Goal: Task Accomplishment & Management: Manage account settings

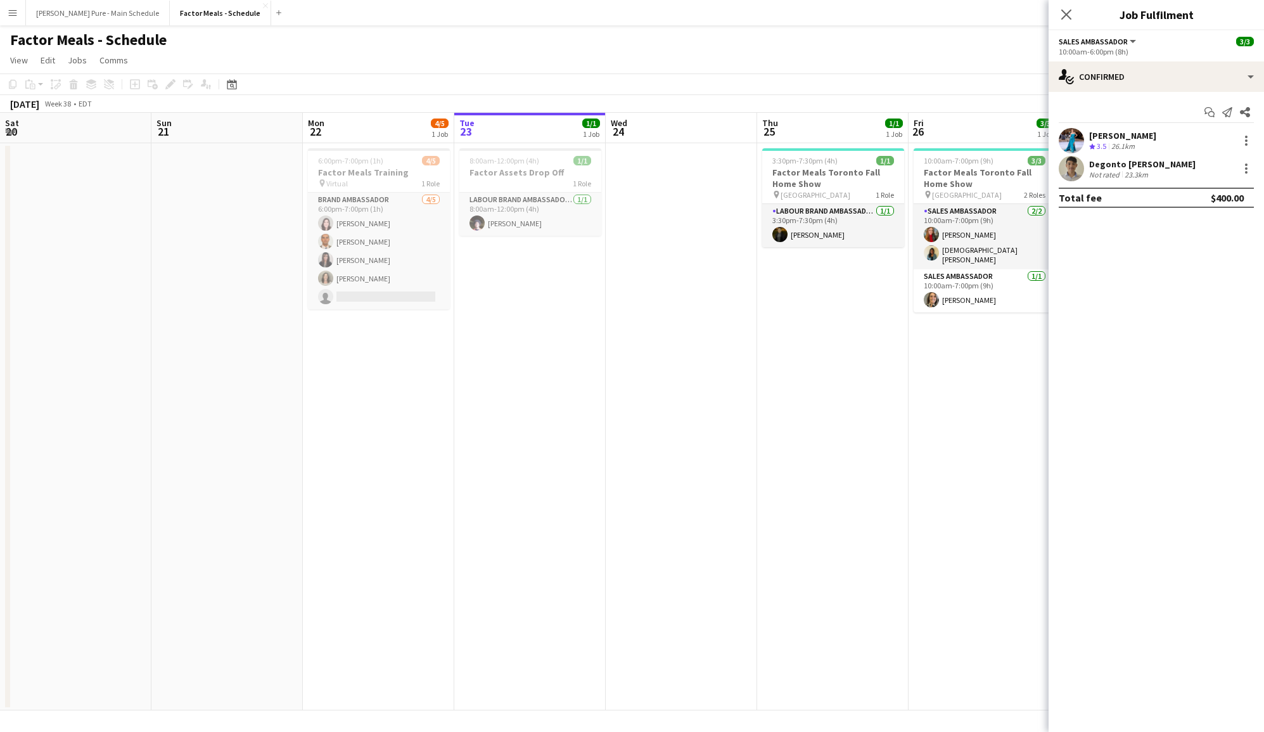
scroll to position [0, 302]
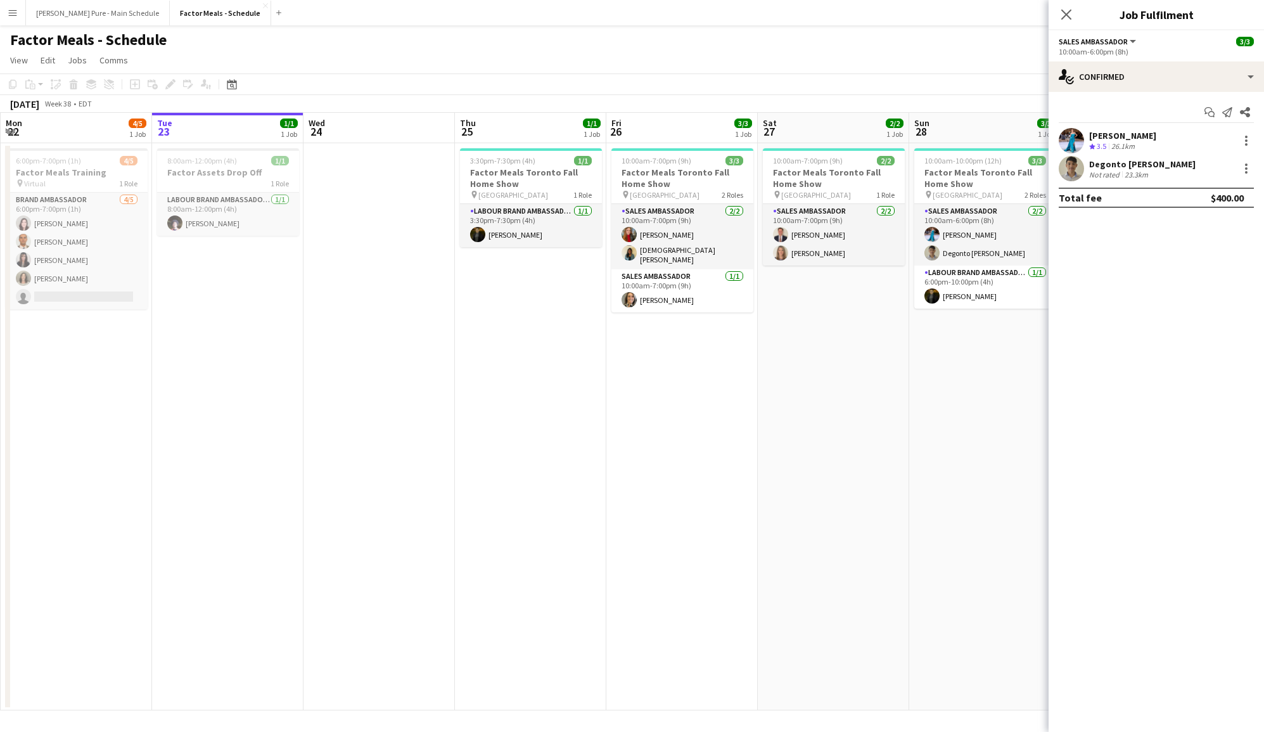
click at [520, 247] on app-date-cell "3:30pm-7:30pm (4h) 1/1 Factor Meals Toronto Fall Home Show pin Enercare Centre …" at bounding box center [530, 426] width 151 height 567
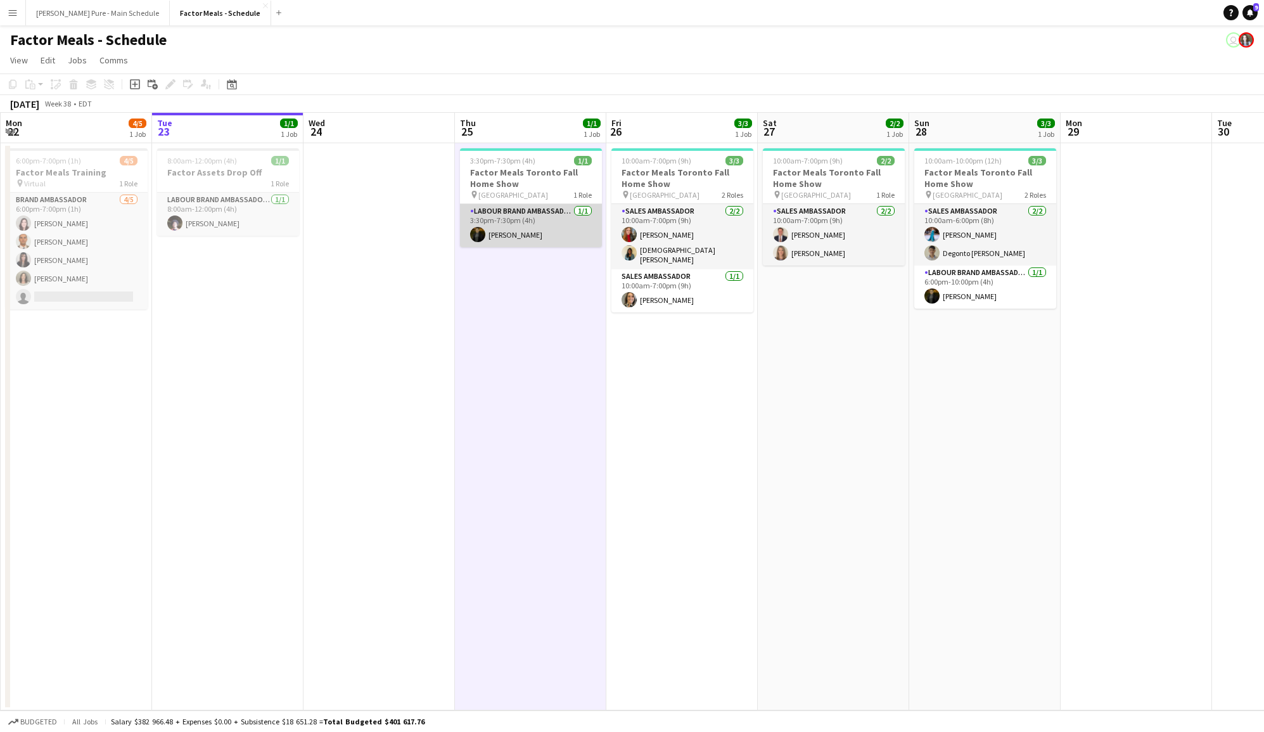
click at [518, 236] on app-card-role "Labour Brand Ambassadors [DATE] 3:30pm-7:30pm (4h) [PERSON_NAME]" at bounding box center [531, 225] width 142 height 43
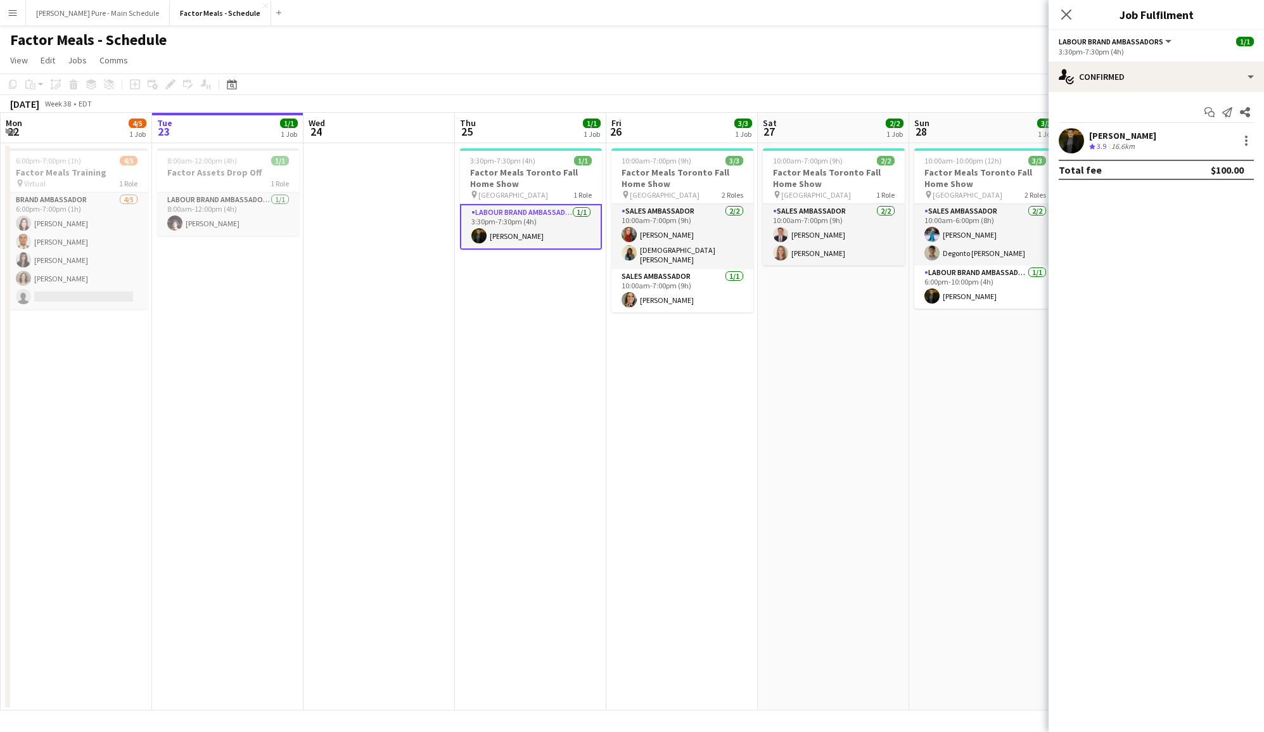
click at [1129, 129] on div "[PERSON_NAME] Crew rating 3.9 16.6km" at bounding box center [1156, 140] width 215 height 25
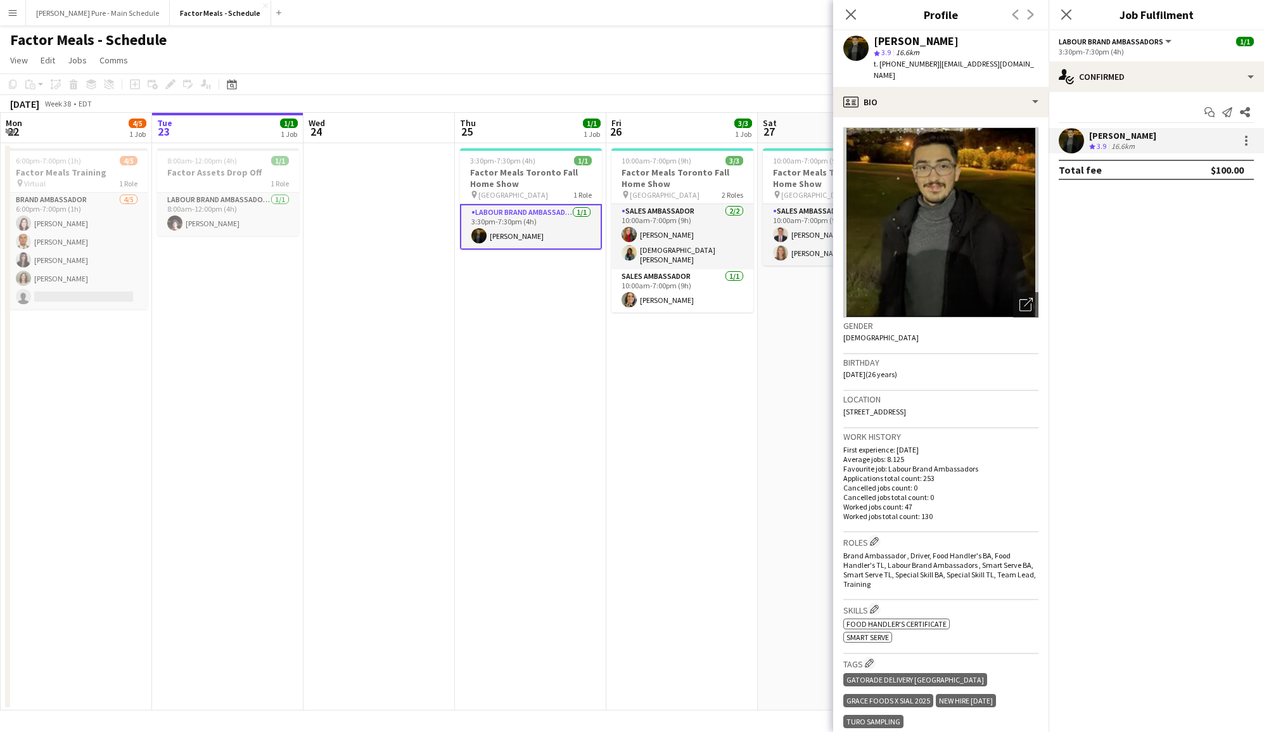
drag, startPoint x: 845, startPoint y: 399, endPoint x: 1010, endPoint y: 413, distance: 166.0
click at [1010, 413] on div "Location [STREET_ADDRESS]" at bounding box center [940, 409] width 195 height 37
copy span "[STREET_ADDRESS]"
click at [881, 428] on div "Work history First experience: [DATE] Average jobs: 8.125 Favourite job: Labour…" at bounding box center [940, 480] width 195 height 104
drag, startPoint x: 879, startPoint y: 410, endPoint x: 795, endPoint y: 418, distance: 84.6
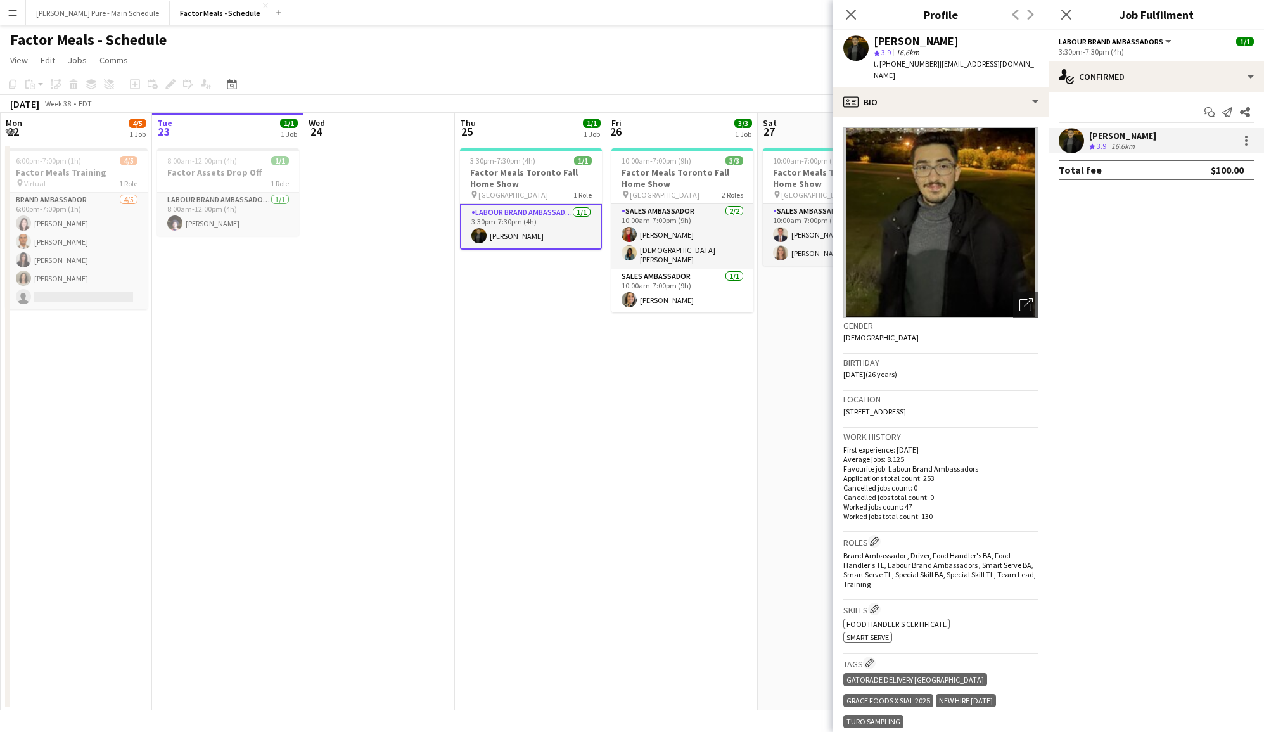
click at [795, 418] on body "Menu Boards Boards Boards All jobs Status Workforce Workforce My Workforce Recr…" at bounding box center [632, 366] width 1264 height 732
click at [873, 413] on div "Location [STREET_ADDRESS]" at bounding box center [940, 409] width 195 height 37
drag, startPoint x: 873, startPoint y: 413, endPoint x: 840, endPoint y: 410, distance: 33.7
click at [840, 410] on app-crew-profile-bio "Open photos pop-in Gender [DEMOGRAPHIC_DATA] Birthday [DEMOGRAPHIC_DATA] (26 ye…" at bounding box center [940, 424] width 215 height 615
click at [906, 65] on span "t. [PHONE_NUMBER]" at bounding box center [907, 64] width 66 height 10
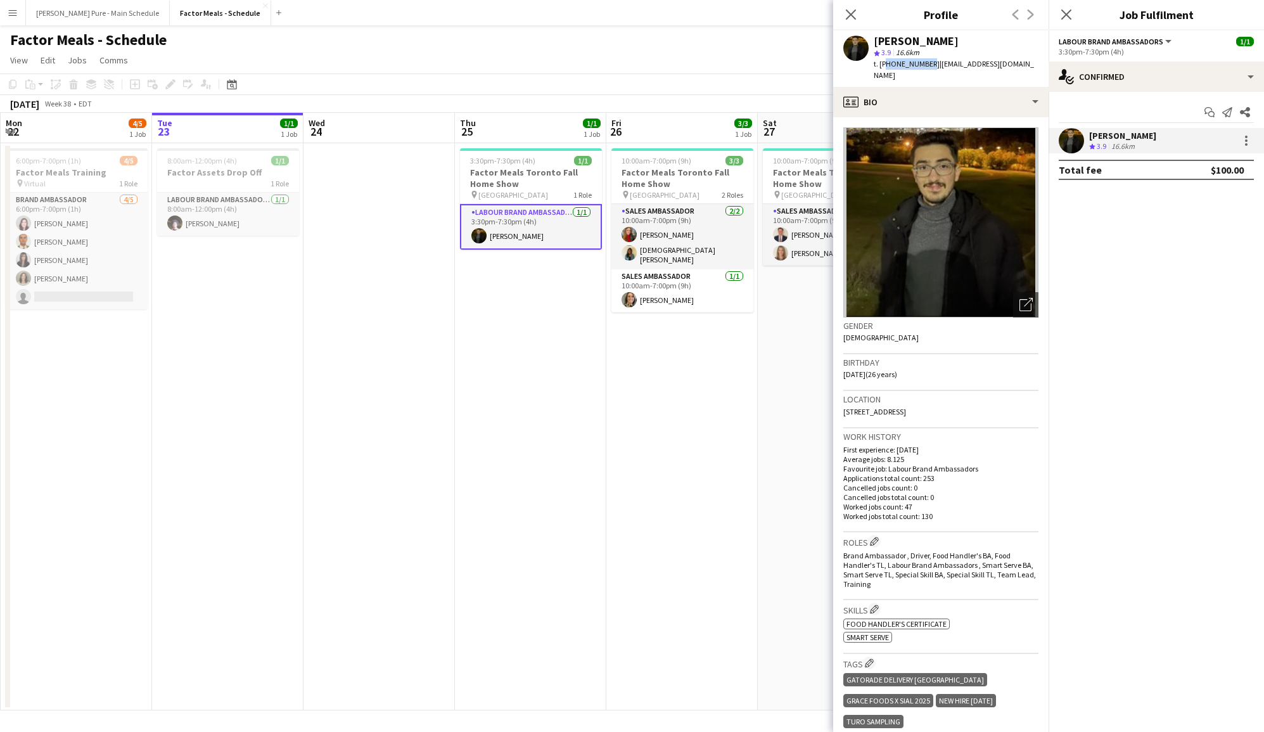
click at [906, 65] on span "t. [PHONE_NUMBER]" at bounding box center [907, 64] width 66 height 10
copy span "16478066531"
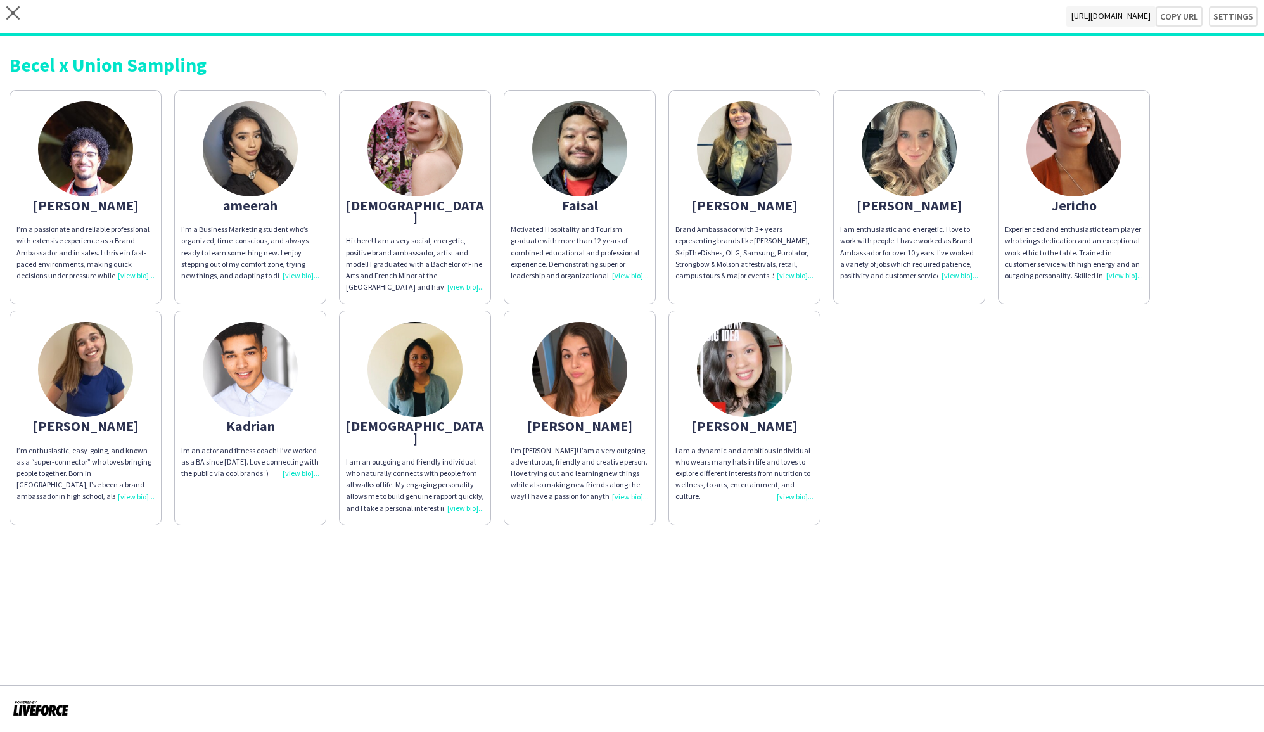
click at [22, 7] on div "close https://admin.liveforce.co/v2/s/ab3cde13-8c3e-4f67-8a65-4106109f0fa1 Copy…" at bounding box center [632, 18] width 1264 height 36
click at [15, 8] on icon "close" at bounding box center [12, 12] width 13 height 13
click at [14, 13] on icon at bounding box center [12, 12] width 13 height 13
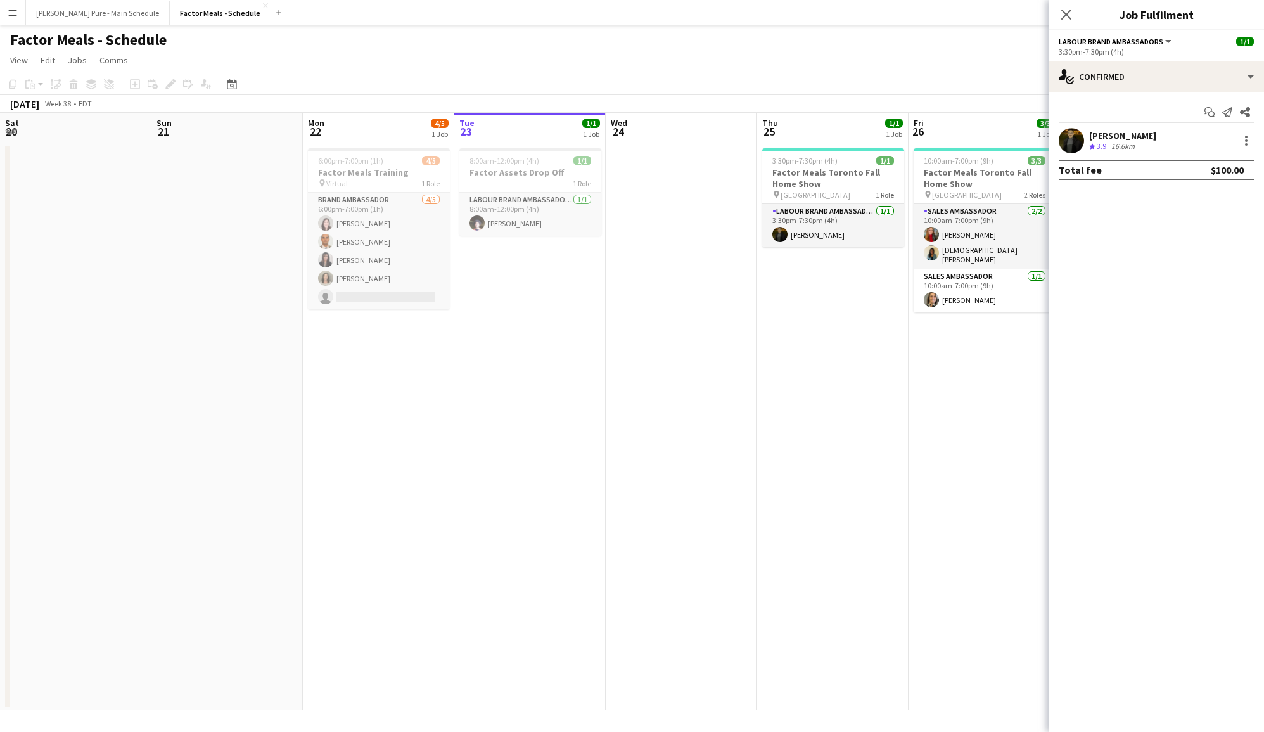
scroll to position [0, 302]
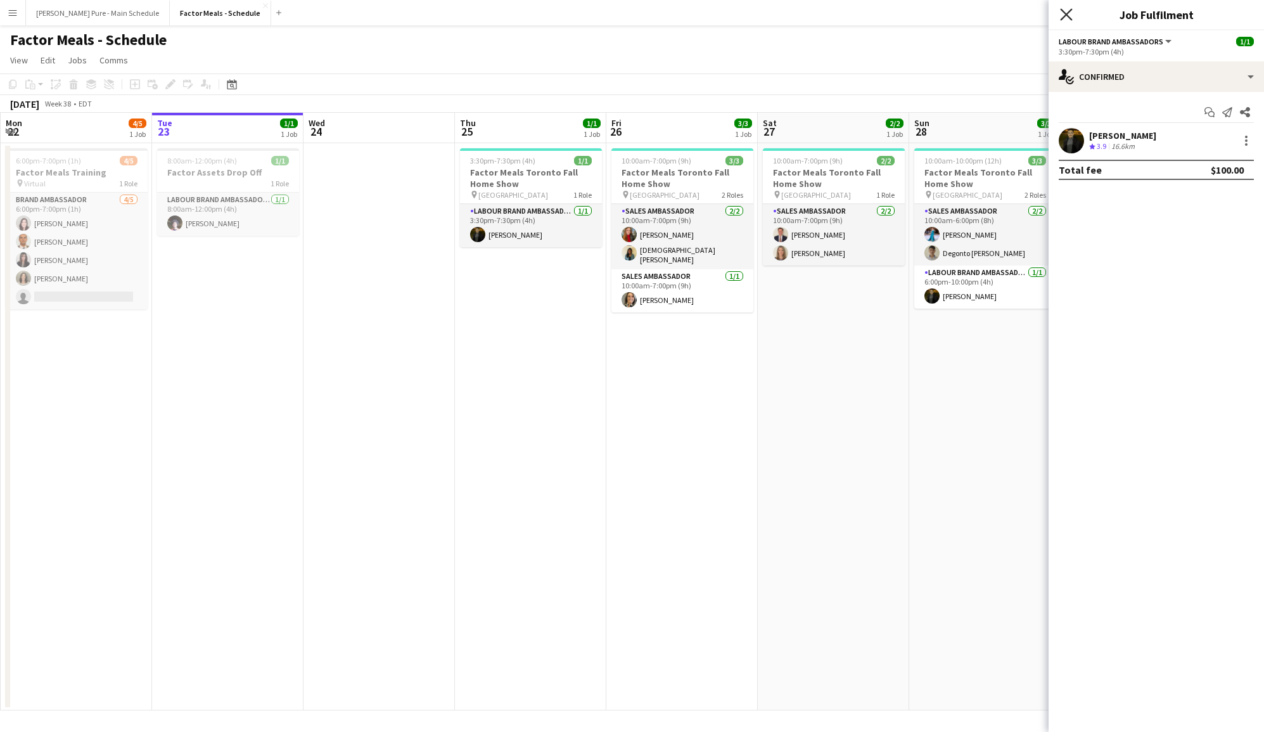
click at [1068, 14] on icon "Close pop-in" at bounding box center [1066, 14] width 12 height 12
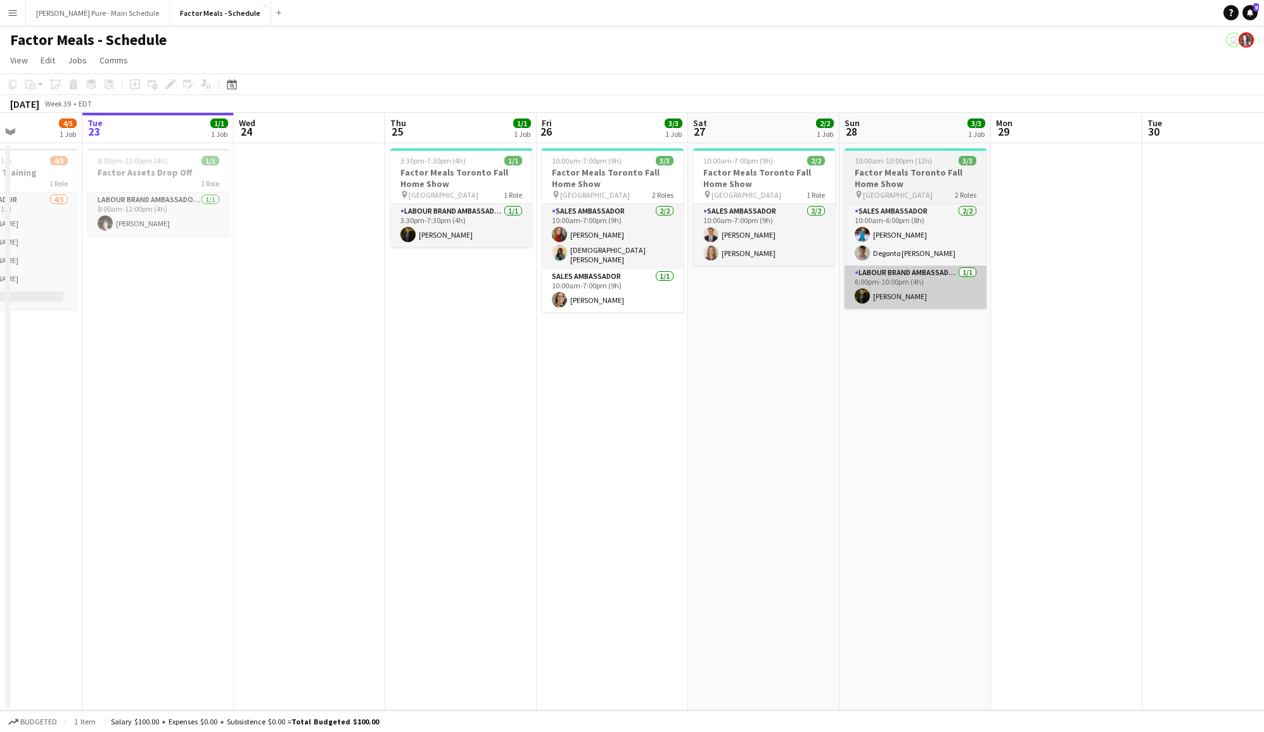
scroll to position [0, 409]
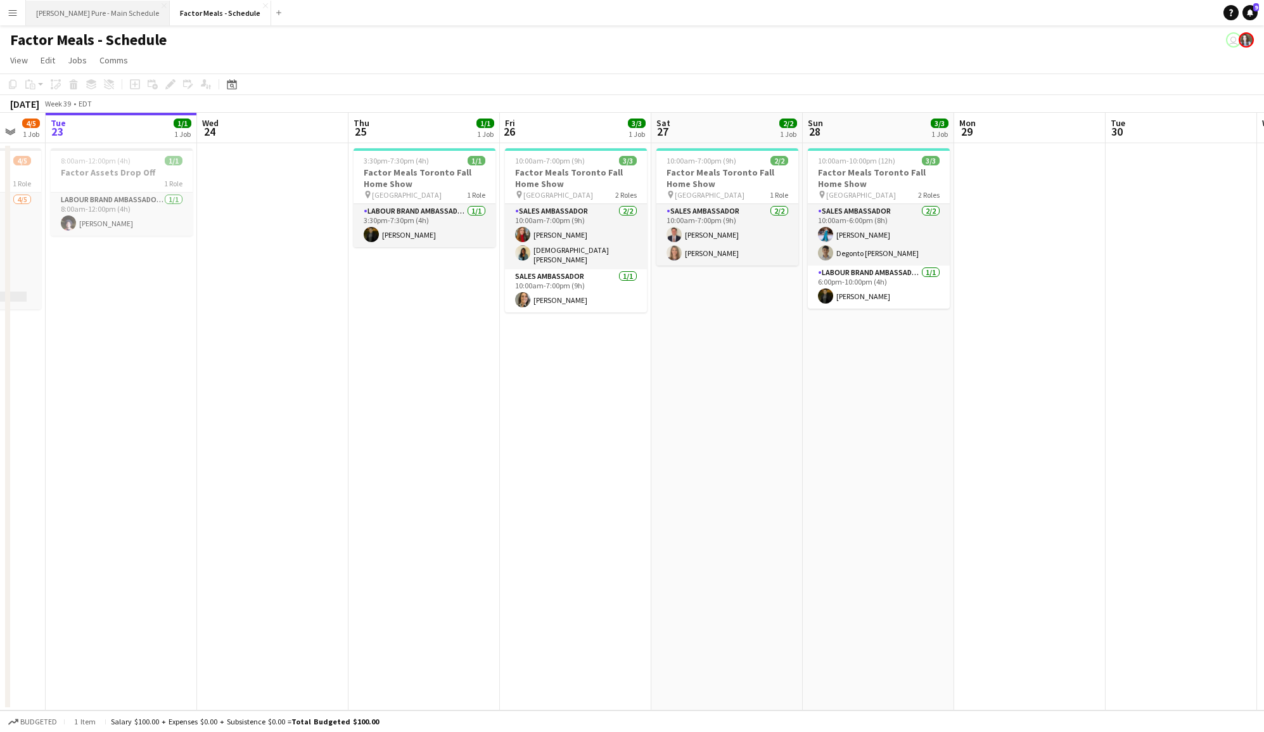
click at [94, 22] on button "Simon Pure - Main Schedule Close" at bounding box center [98, 13] width 144 height 25
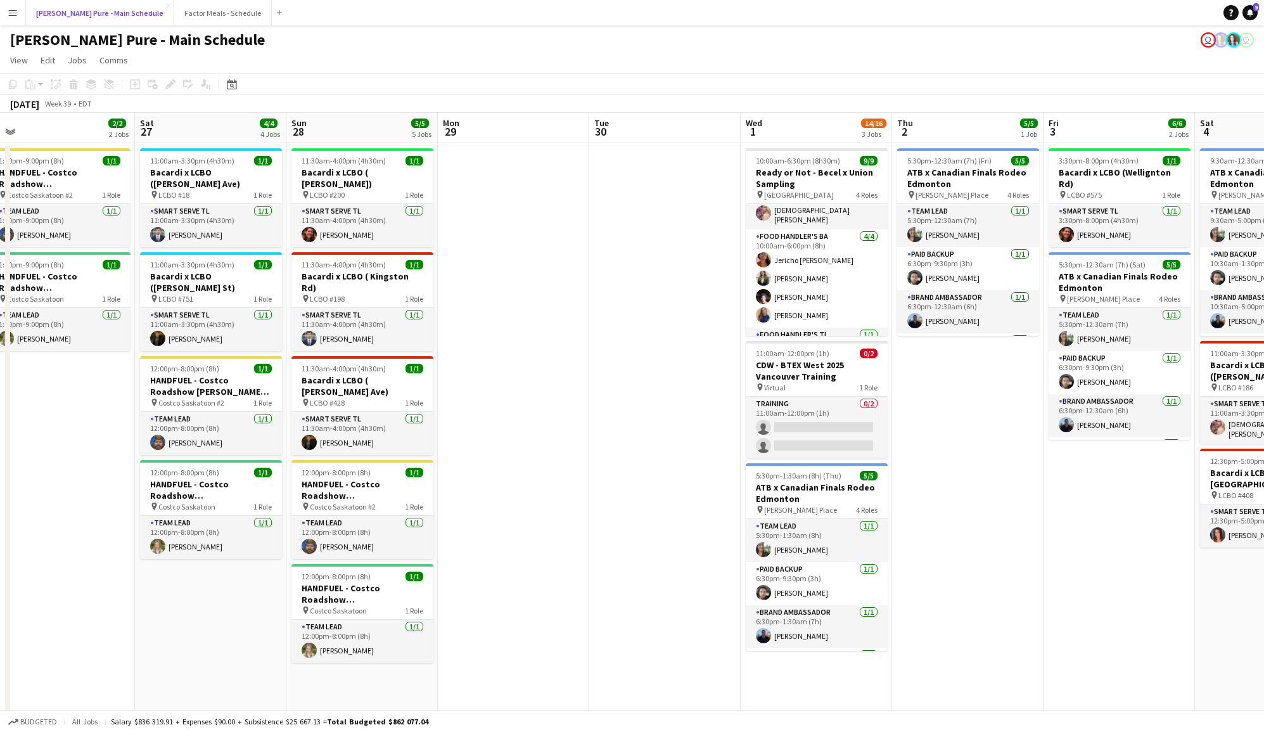
scroll to position [1, 0]
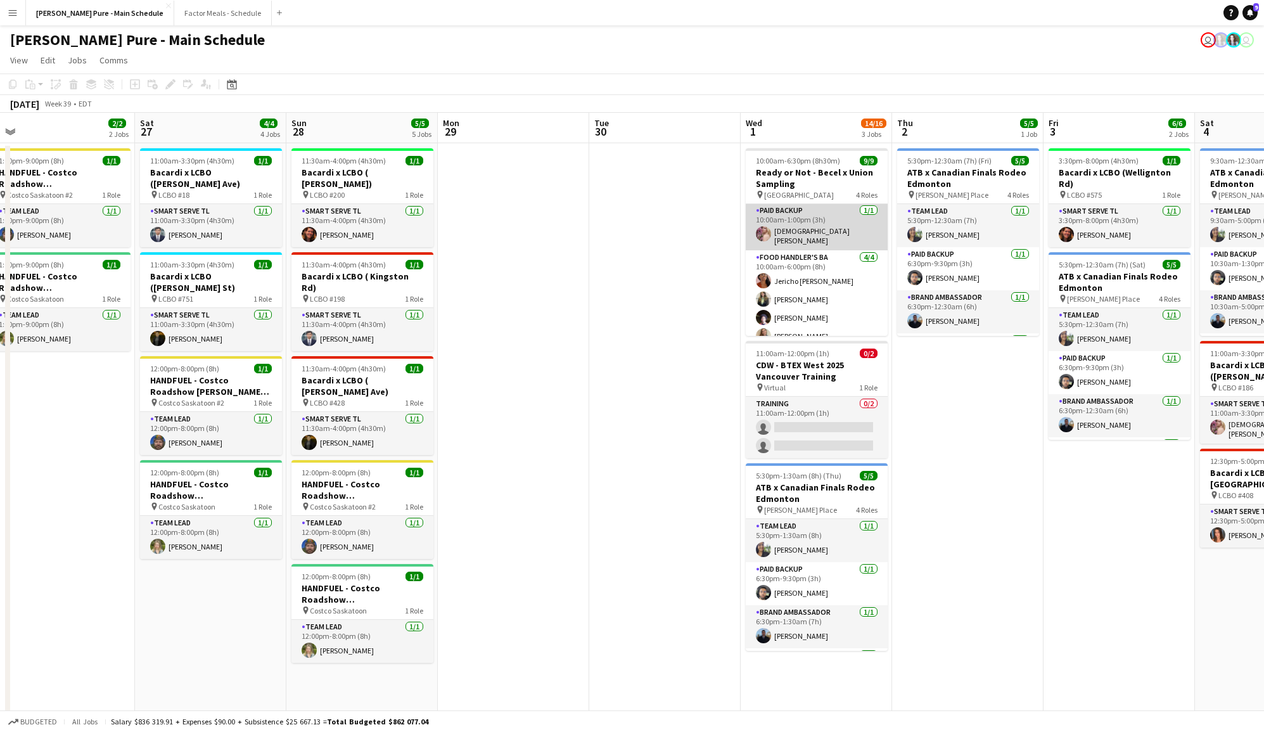
click at [858, 219] on app-card-role "Paid Backup 1/1 10:00am-1:00pm (3h) Cristiana Bodnariuc" at bounding box center [817, 226] width 142 height 47
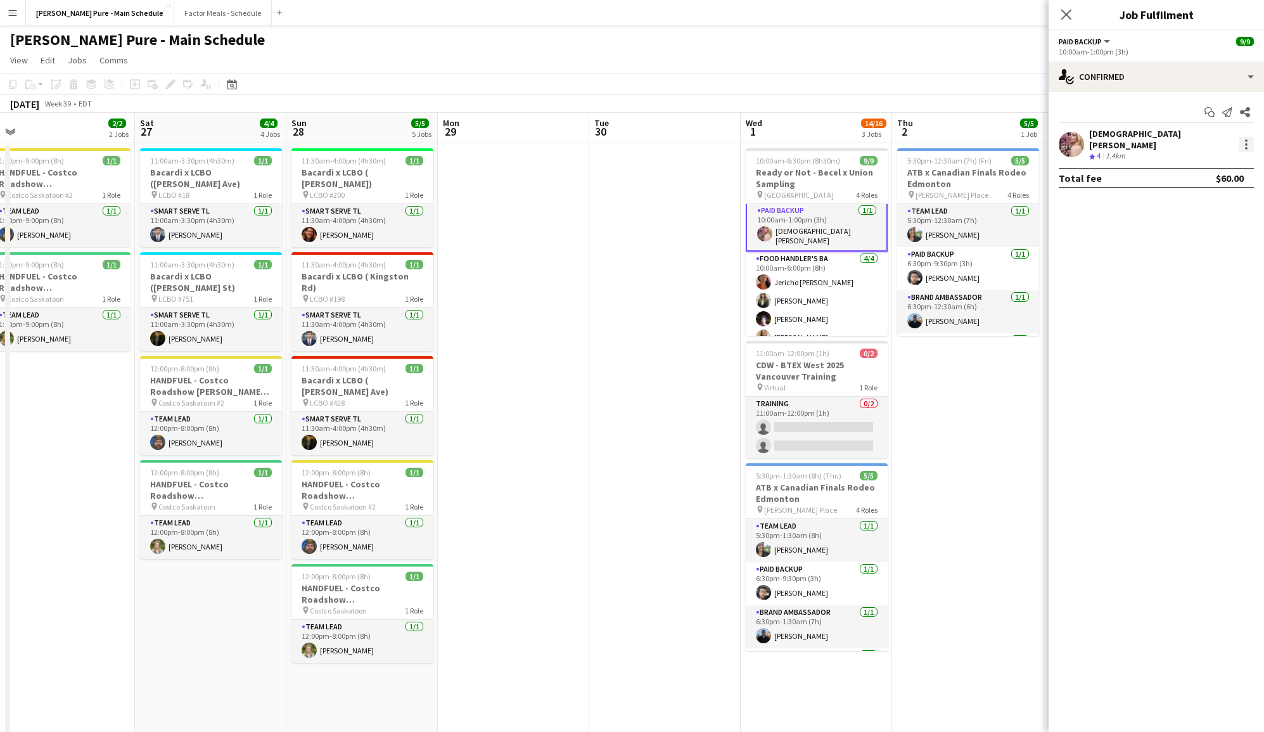
click at [1246, 143] on div at bounding box center [1246, 144] width 3 height 3
click at [1134, 143] on div at bounding box center [632, 366] width 1264 height 732
click at [1115, 136] on div "Cristiana Bodnariuc" at bounding box center [1161, 139] width 144 height 23
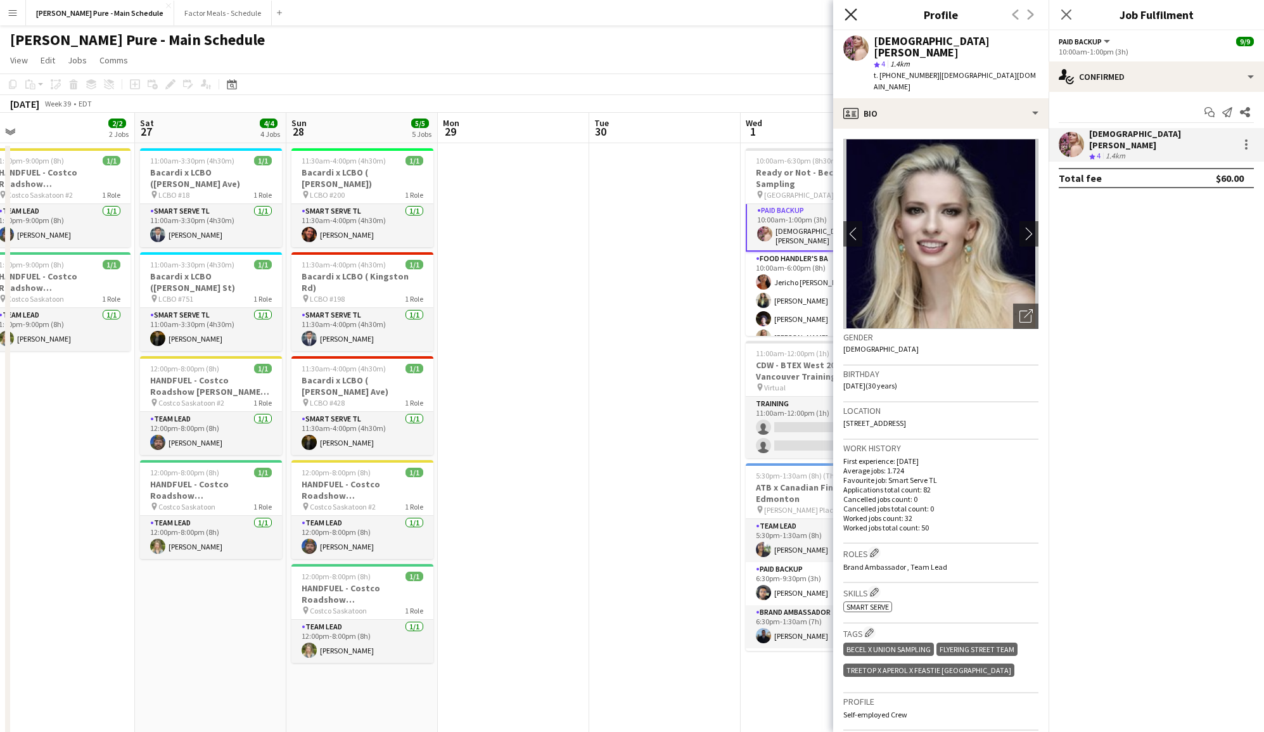
click at [852, 14] on icon at bounding box center [851, 14] width 12 height 12
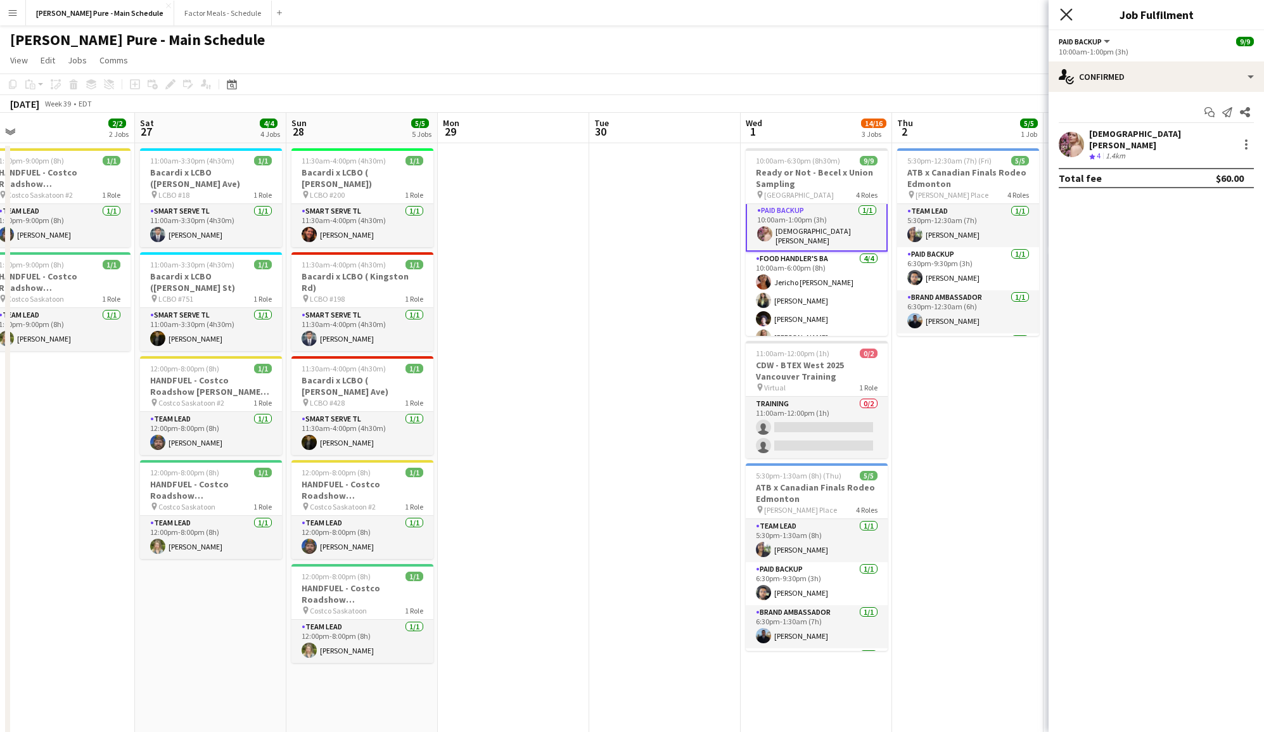
click at [1068, 12] on icon at bounding box center [1066, 14] width 12 height 12
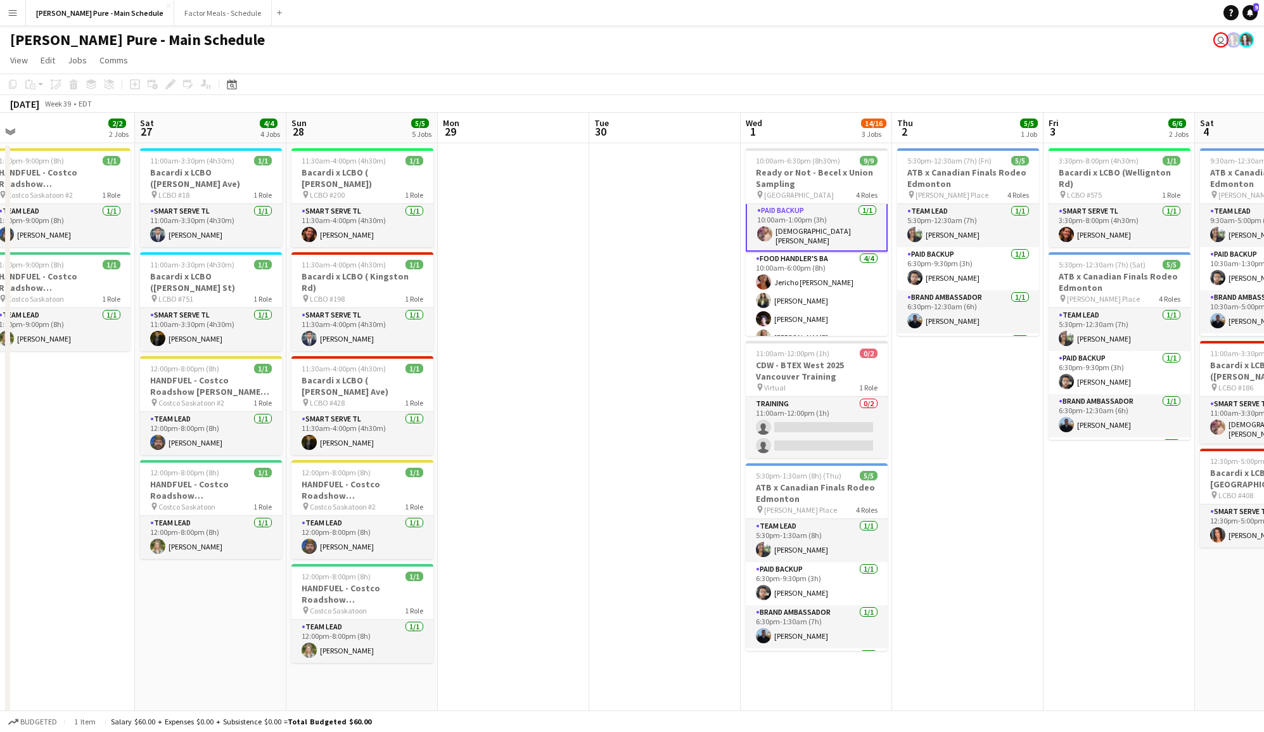
click at [9, 13] on app-icon "Menu" at bounding box center [13, 13] width 10 height 10
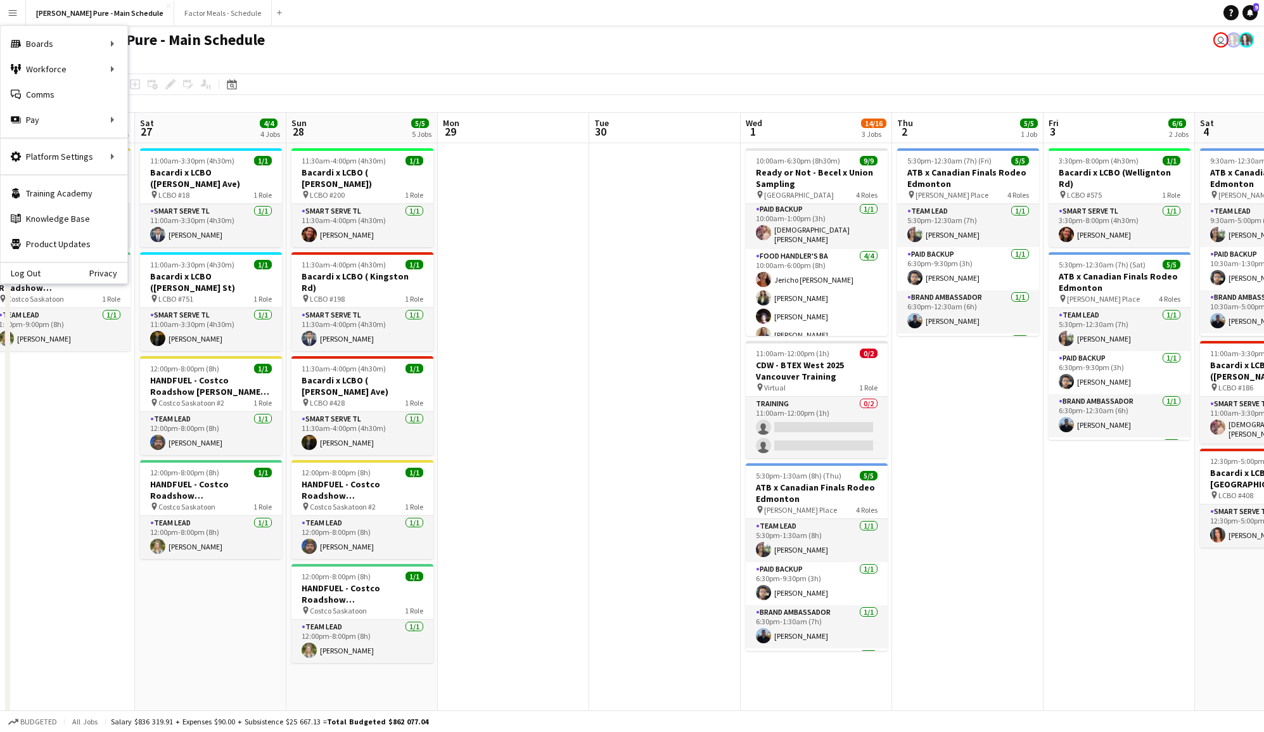
scroll to position [1, 0]
click at [63, 70] on div "Workforce Workforce" at bounding box center [64, 68] width 127 height 25
click at [138, 70] on link "My Workforce" at bounding box center [191, 68] width 127 height 25
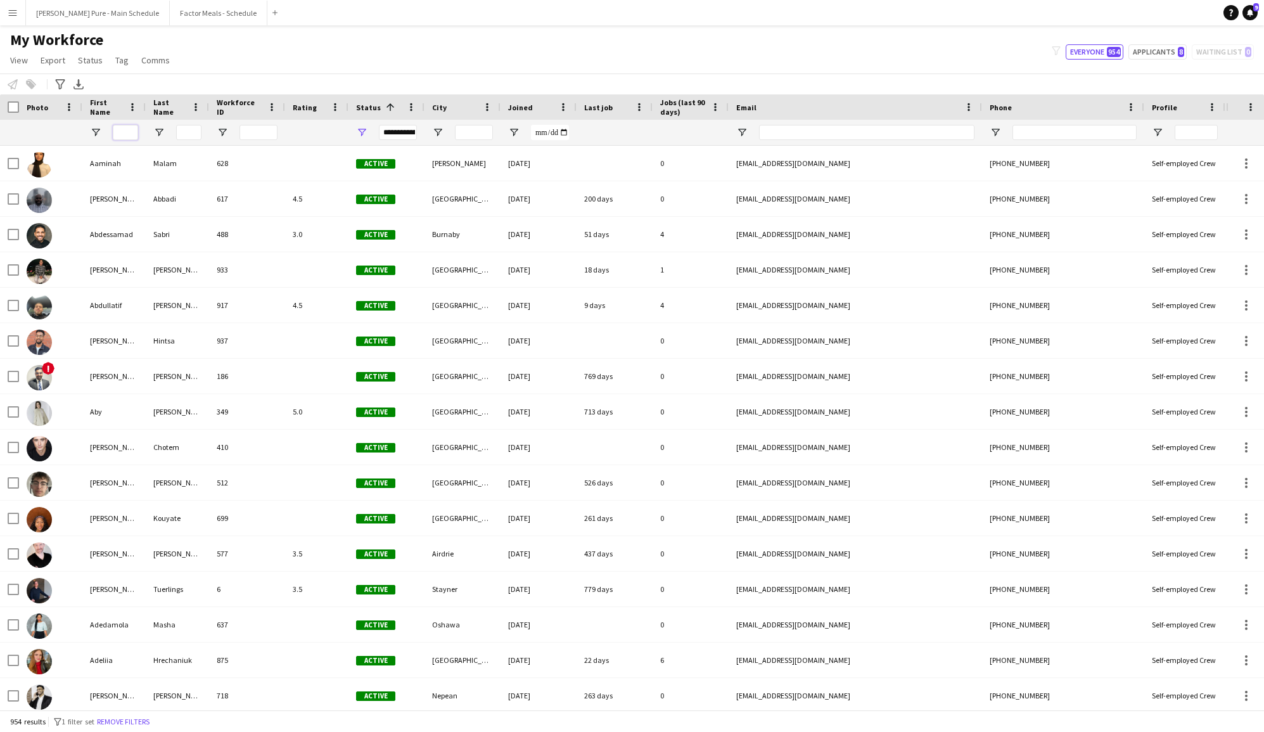
click at [118, 127] on input "First Name Filter Input" at bounding box center [125, 132] width 25 height 15
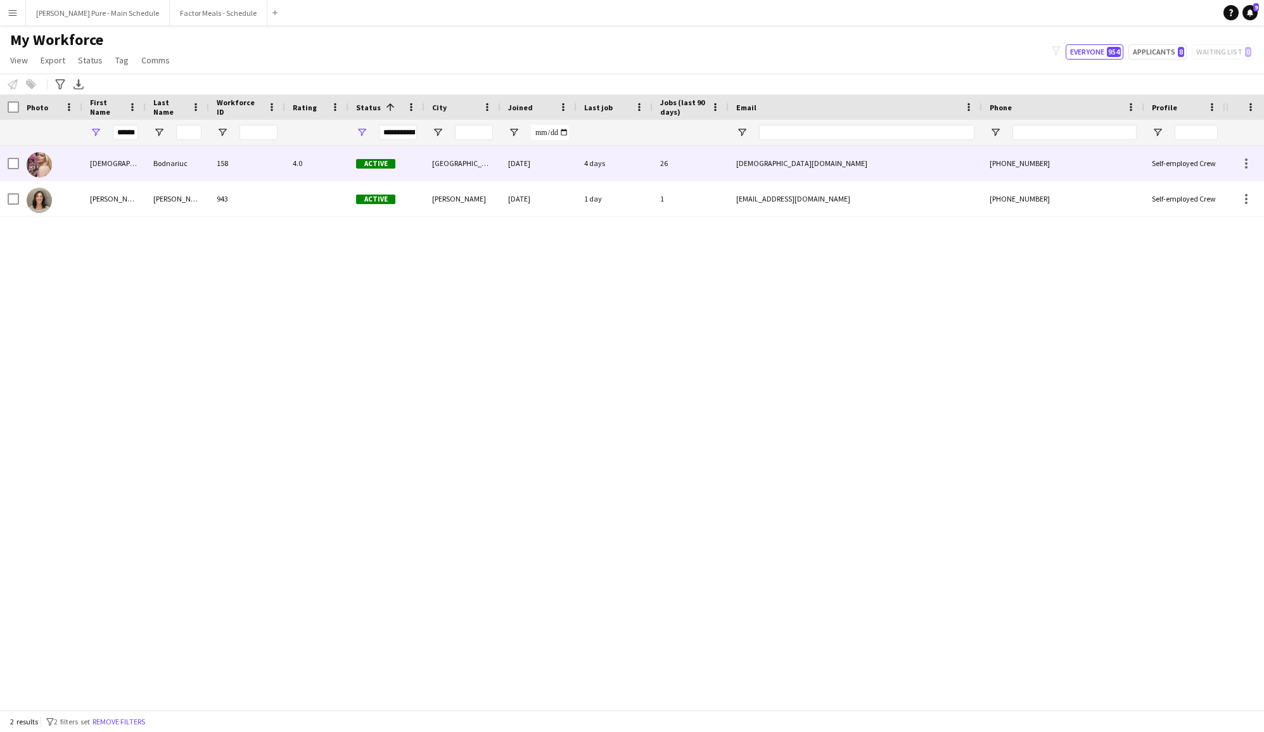
click at [96, 175] on div "Cristiana" at bounding box center [113, 163] width 63 height 35
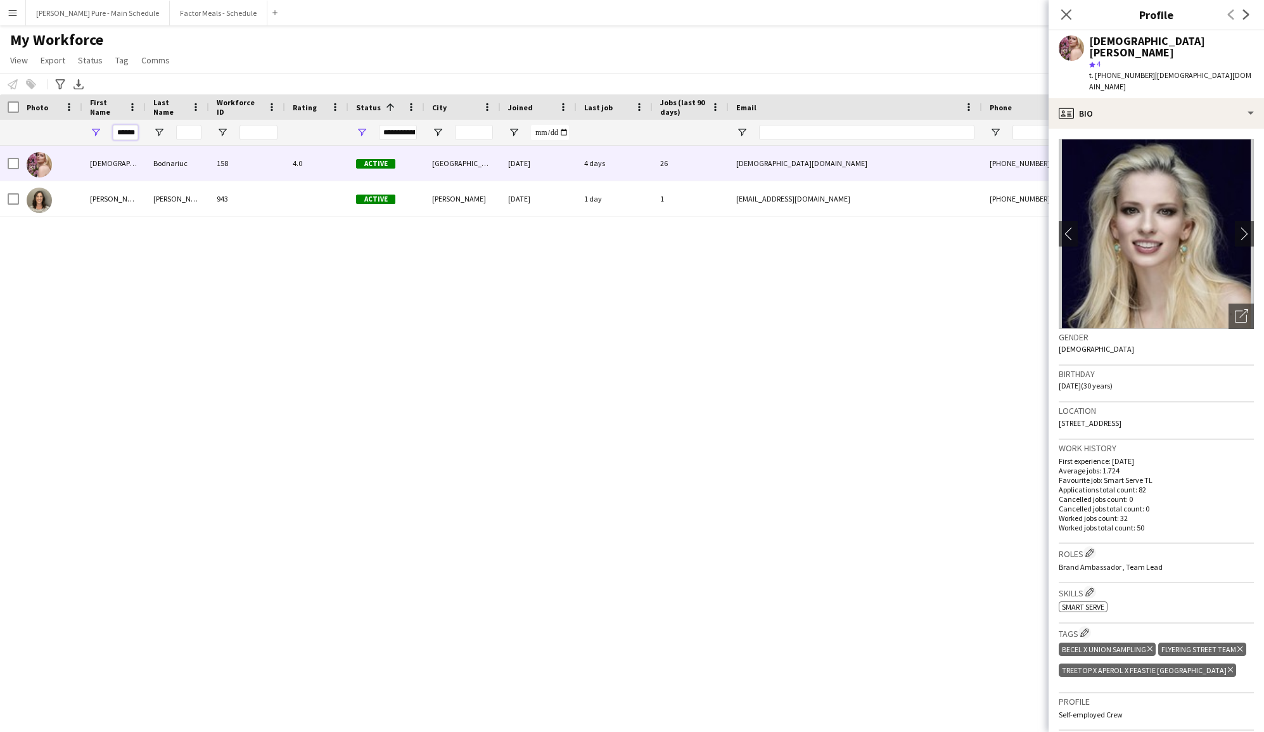
click at [120, 132] on input "******" at bounding box center [125, 132] width 25 height 15
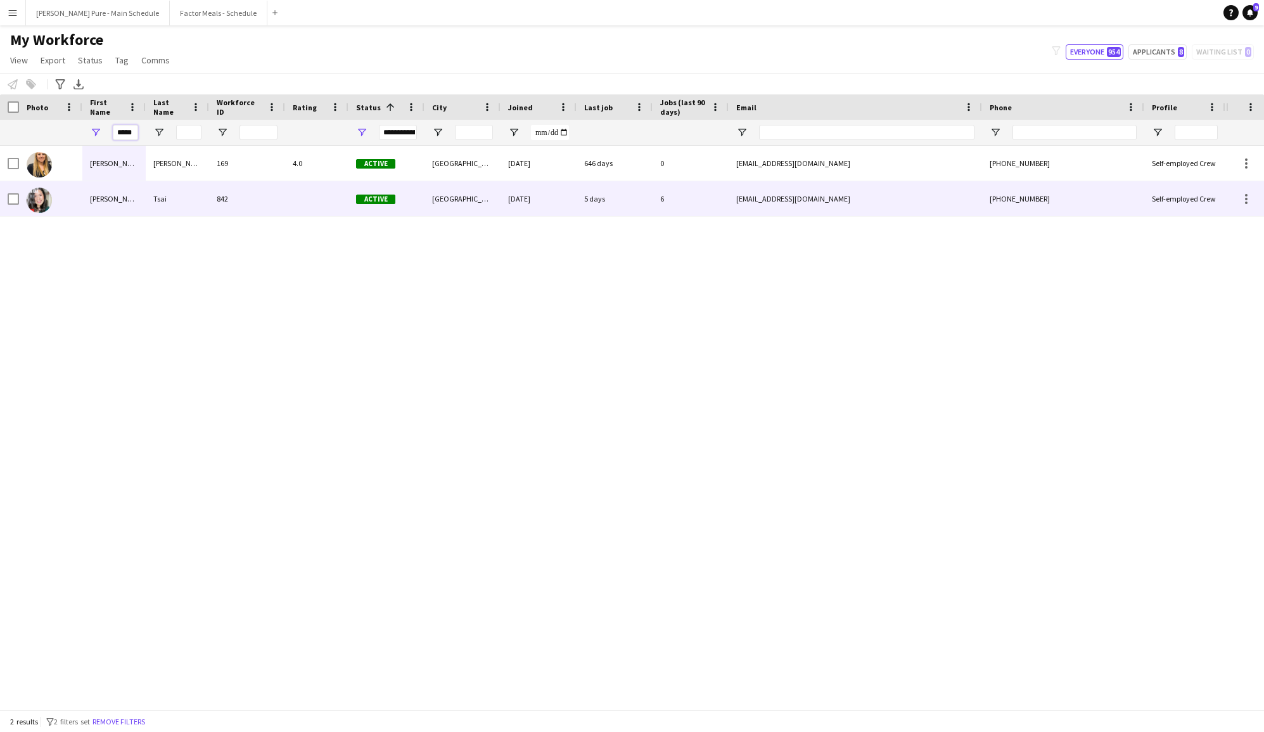
type input "*****"
click at [99, 200] on div "Wendy" at bounding box center [113, 198] width 63 height 35
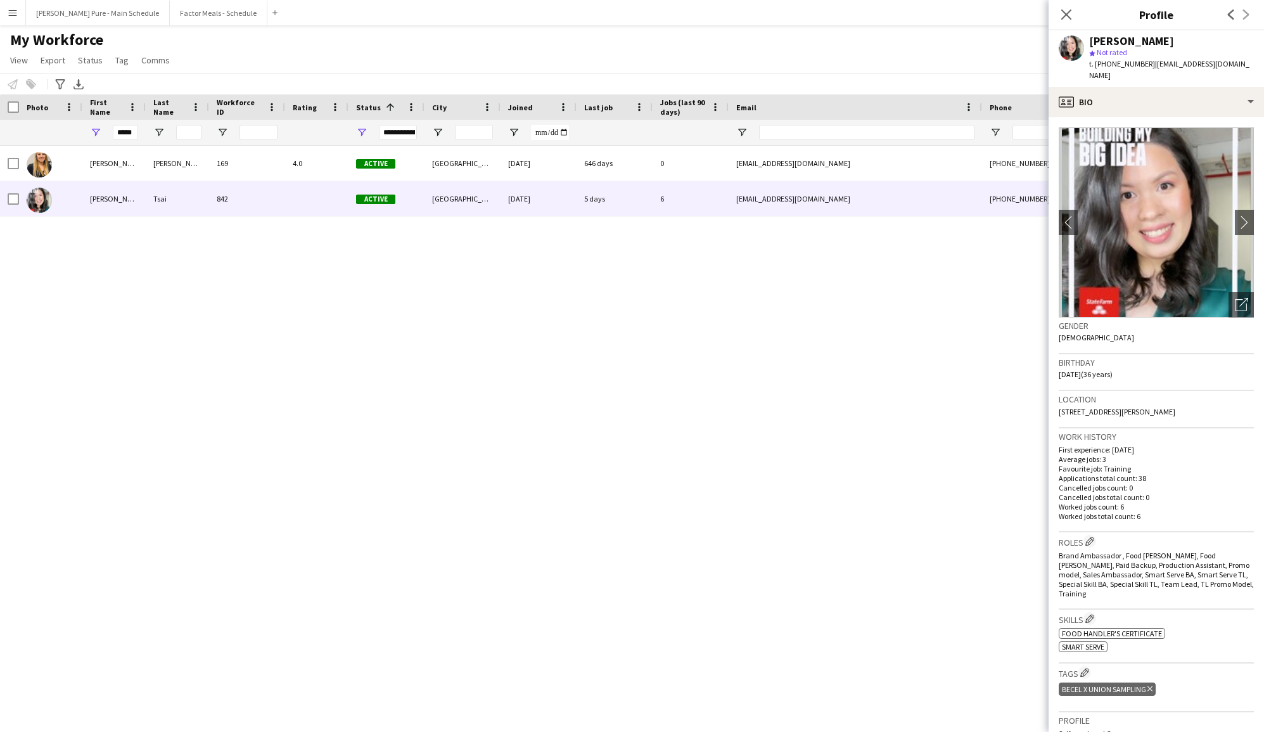
click at [1152, 686] on icon at bounding box center [1150, 688] width 5 height 5
click at [1065, 17] on icon "Close pop-in" at bounding box center [1066, 14] width 12 height 12
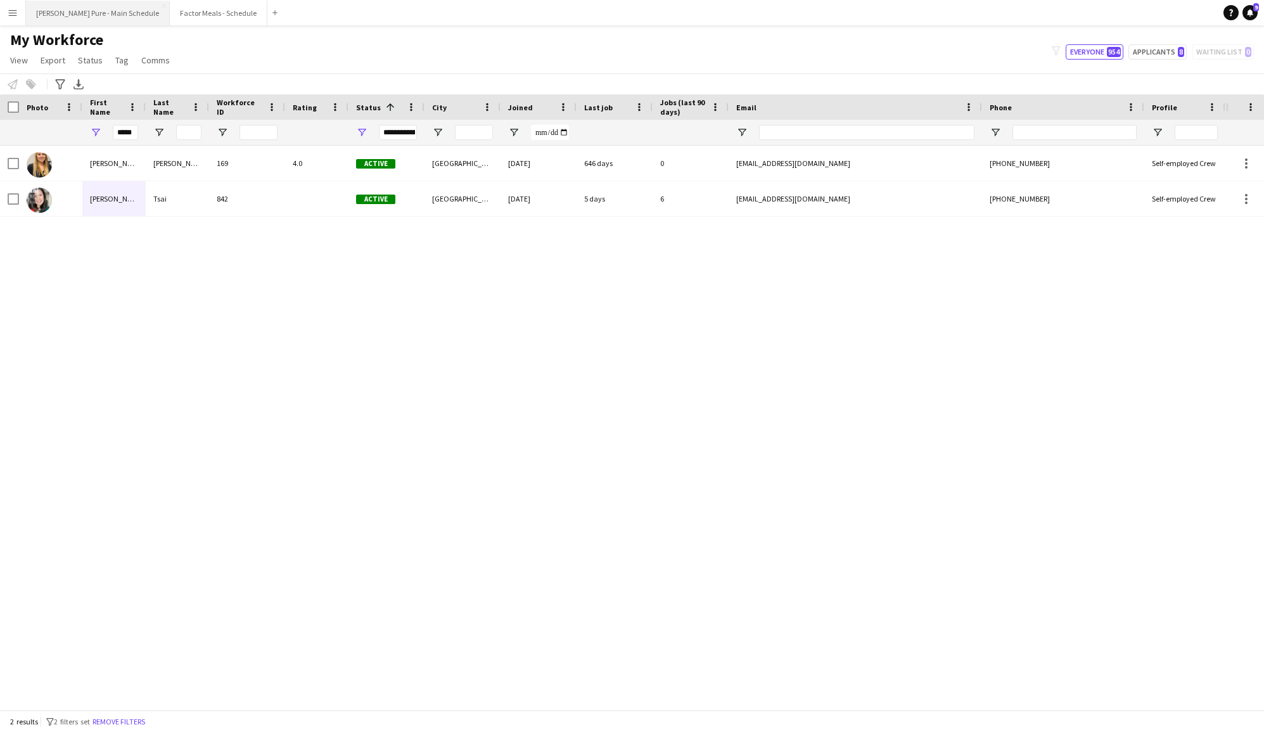
click at [84, 22] on button "Simon Pure - Main Schedule Close" at bounding box center [98, 13] width 144 height 25
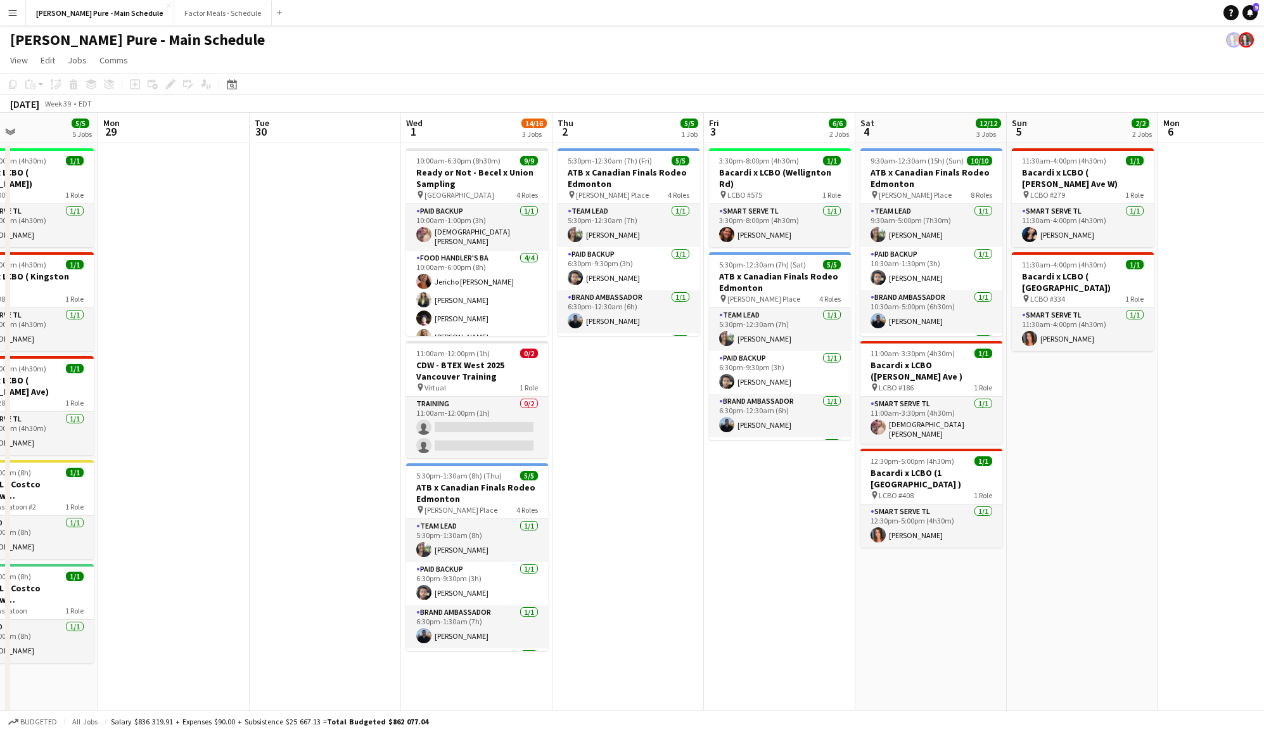
click at [21, 11] on button "Menu" at bounding box center [12, 12] width 25 height 25
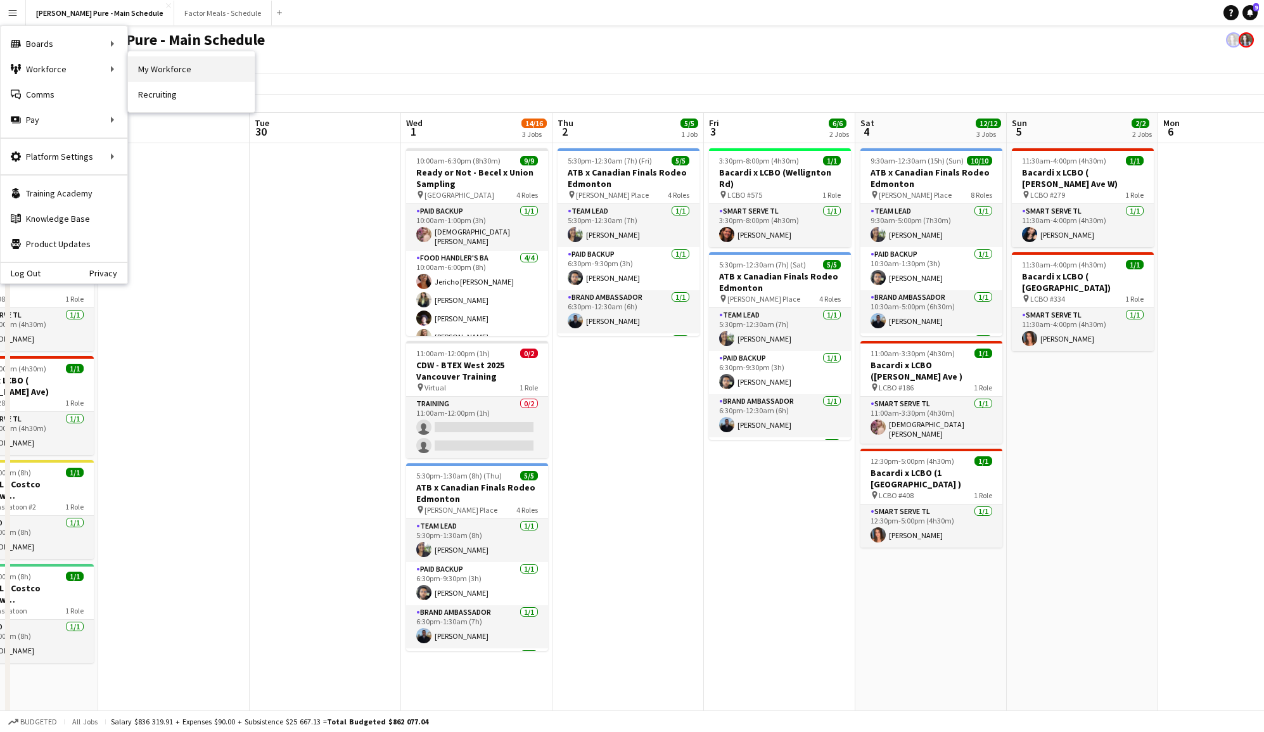
click at [140, 72] on link "My Workforce" at bounding box center [191, 68] width 127 height 25
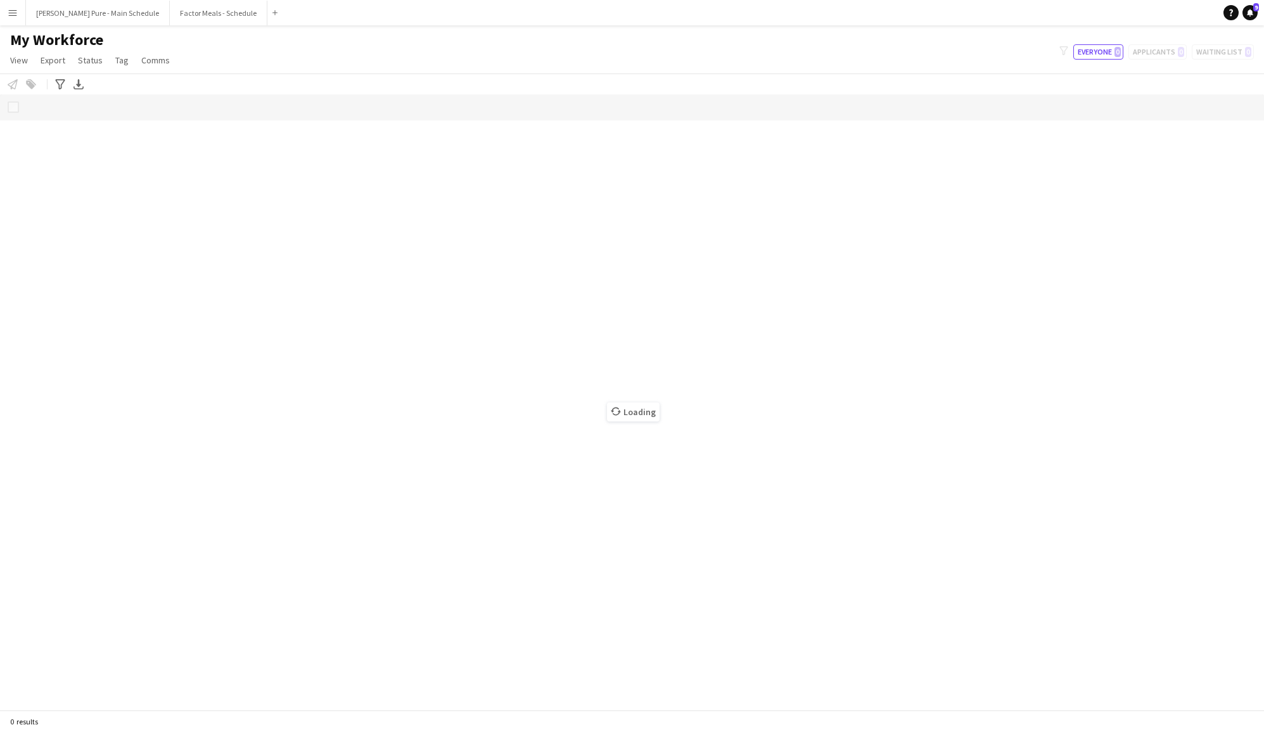
click at [18, 13] on button "Menu" at bounding box center [12, 12] width 25 height 25
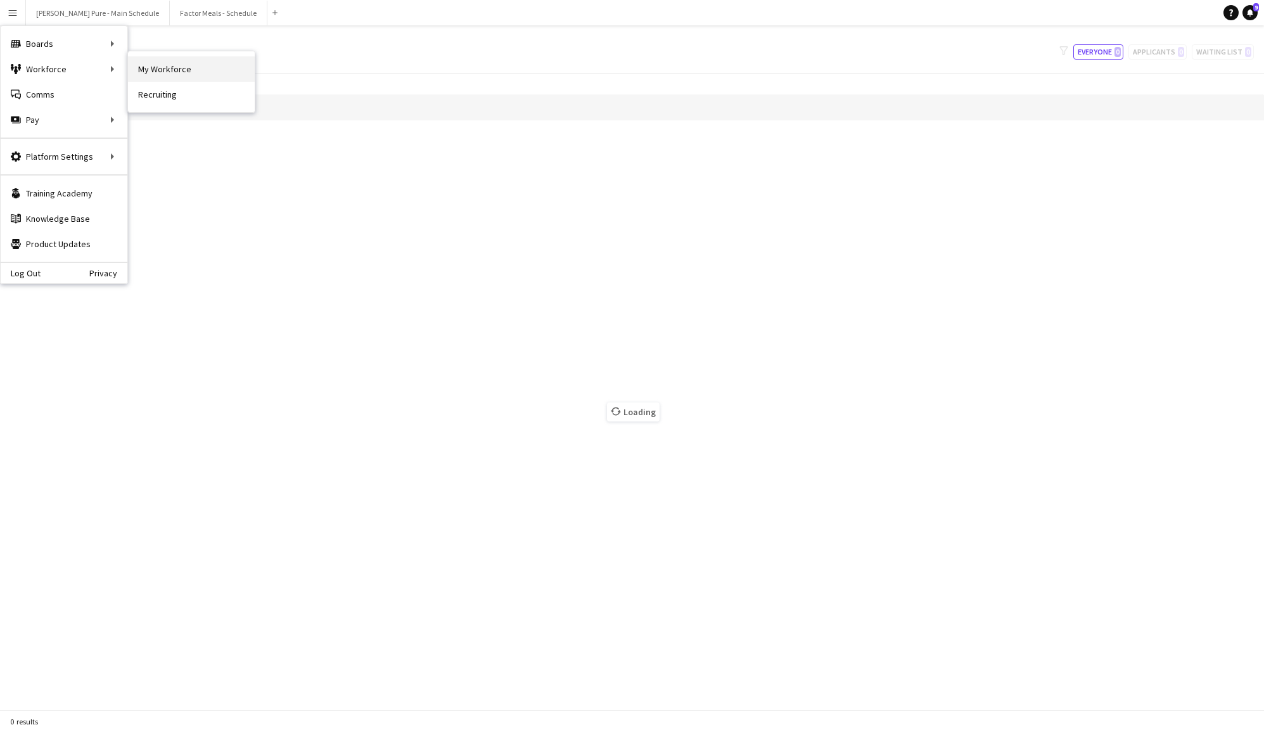
click at [162, 69] on link "My Workforce" at bounding box center [191, 68] width 127 height 25
